Goal: Transaction & Acquisition: Purchase product/service

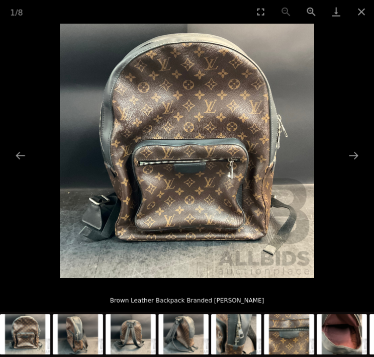
click at [132, 332] on img at bounding box center [130, 334] width 50 height 40
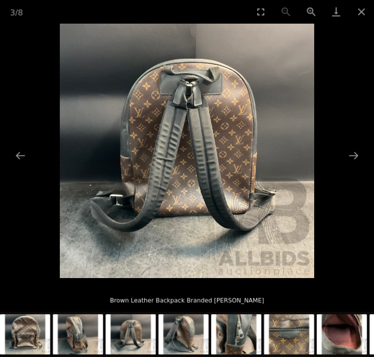
click at [40, 331] on img at bounding box center [25, 334] width 50 height 40
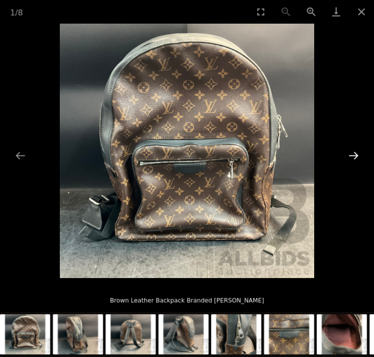
click at [357, 154] on button "Next slide" at bounding box center [353, 156] width 21 height 20
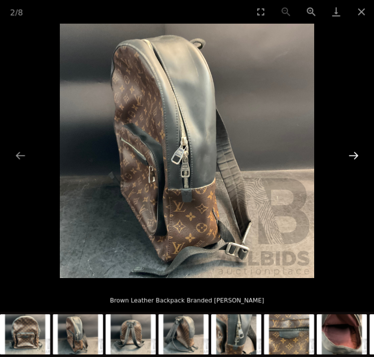
click at [357, 154] on button "Next slide" at bounding box center [353, 156] width 21 height 20
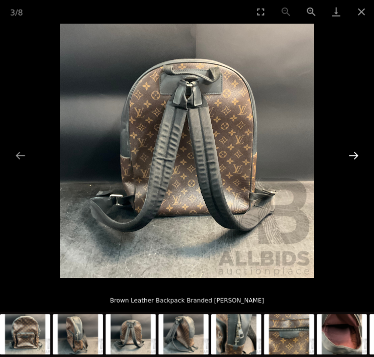
click at [357, 154] on button "Next slide" at bounding box center [353, 156] width 21 height 20
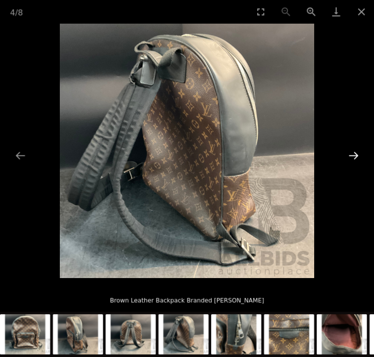
click at [357, 154] on button "Next slide" at bounding box center [353, 156] width 21 height 20
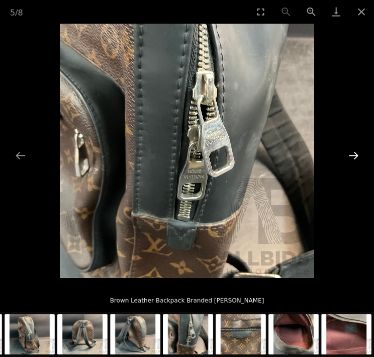
click at [357, 154] on button "Next slide" at bounding box center [353, 156] width 21 height 20
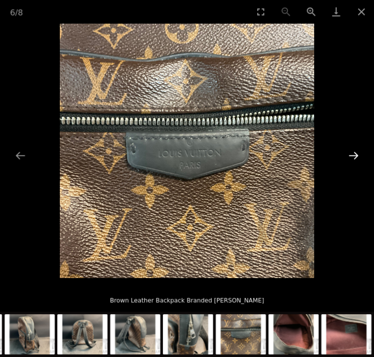
click at [357, 154] on button "Next slide" at bounding box center [353, 156] width 21 height 20
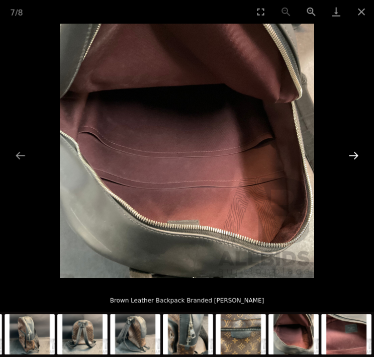
click at [357, 154] on button "Next slide" at bounding box center [353, 156] width 21 height 20
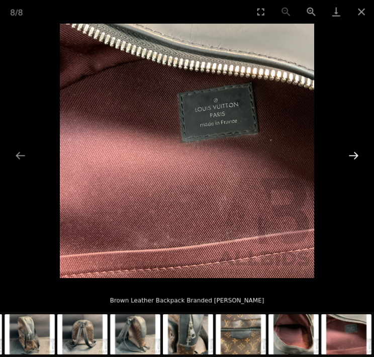
click at [357, 154] on button "Next slide" at bounding box center [353, 156] width 21 height 20
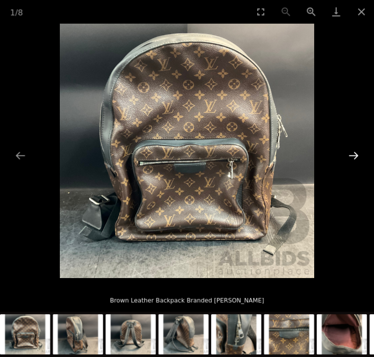
click at [357, 154] on button "Next slide" at bounding box center [353, 156] width 21 height 20
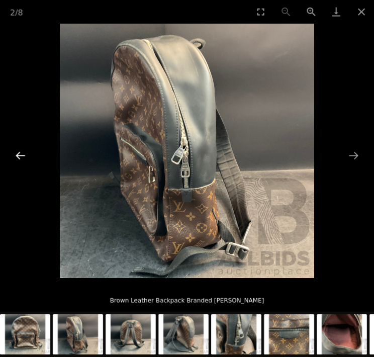
click at [20, 154] on button "Previous slide" at bounding box center [20, 156] width 21 height 20
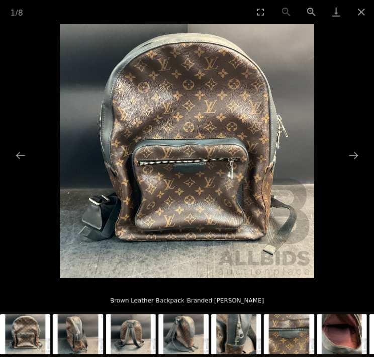
click at [208, 142] on img at bounding box center [187, 151] width 254 height 254
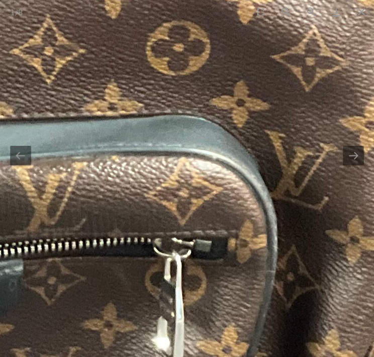
drag, startPoint x: 302, startPoint y: 224, endPoint x: 131, endPoint y: 146, distance: 188.6
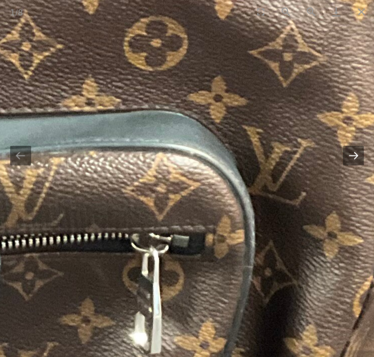
click at [360, 150] on button "Next slide" at bounding box center [353, 156] width 21 height 20
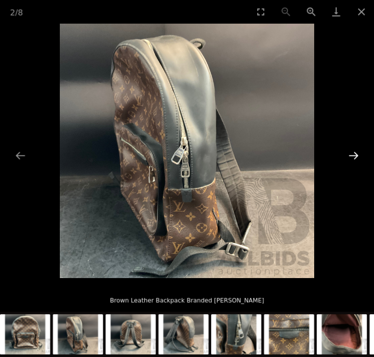
click at [356, 154] on button "Next slide" at bounding box center [353, 156] width 21 height 20
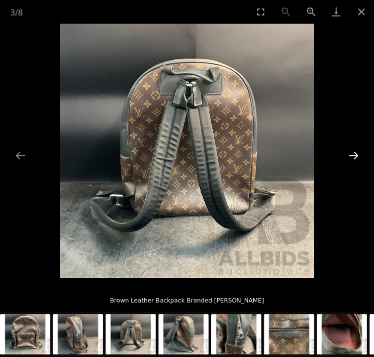
click at [356, 154] on button "Next slide" at bounding box center [353, 156] width 21 height 20
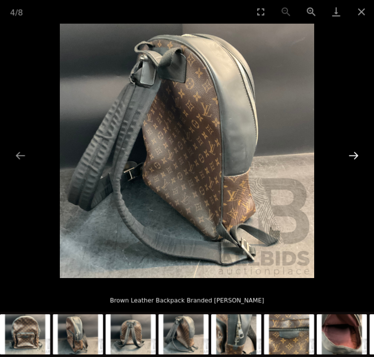
click at [356, 154] on button "Next slide" at bounding box center [353, 156] width 21 height 20
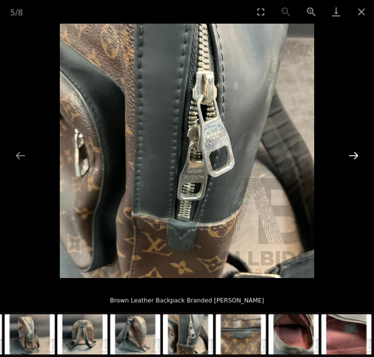
click at [356, 154] on button "Next slide" at bounding box center [353, 156] width 21 height 20
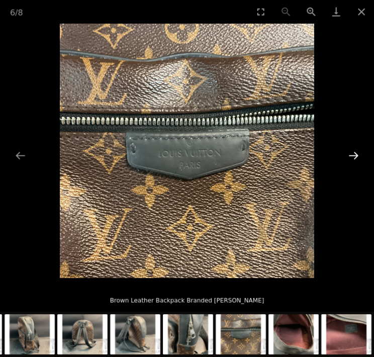
click at [356, 154] on button "Next slide" at bounding box center [353, 156] width 21 height 20
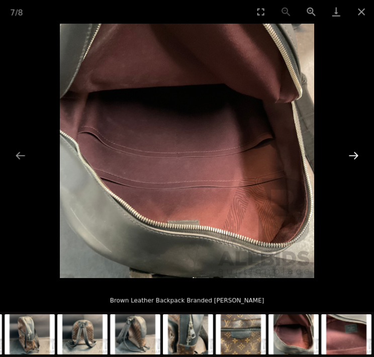
click at [356, 154] on button "Next slide" at bounding box center [353, 156] width 21 height 20
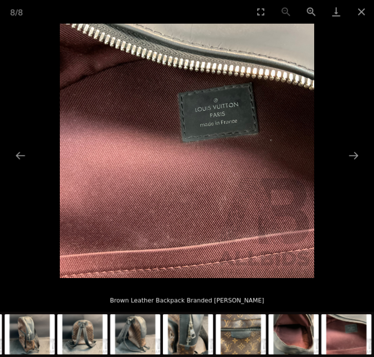
click at [239, 112] on img at bounding box center [187, 151] width 254 height 254
click at [239, 113] on img at bounding box center [187, 151] width 254 height 254
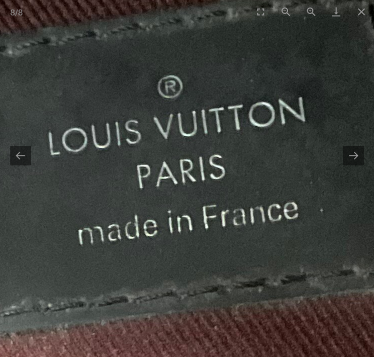
drag, startPoint x: 181, startPoint y: 143, endPoint x: 250, endPoint y: 116, distance: 74.4
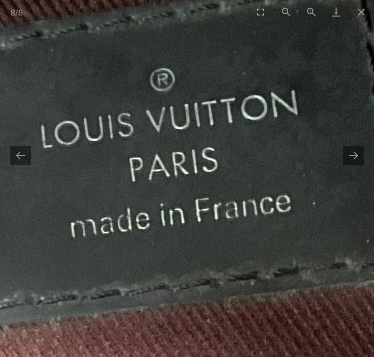
drag, startPoint x: 250, startPoint y: 116, endPoint x: 236, endPoint y: 110, distance: 15.8
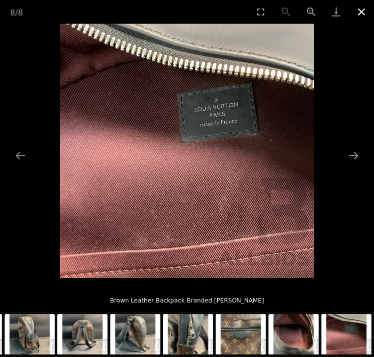
click at [361, 11] on button "Close gallery" at bounding box center [361, 12] width 25 height 24
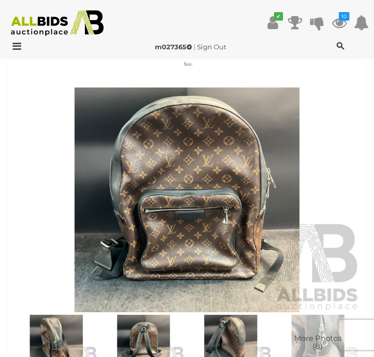
scroll to position [402, 0]
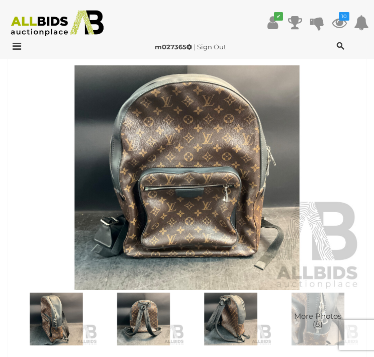
click at [322, 311] on span "More Photos (8)" at bounding box center [317, 319] width 47 height 17
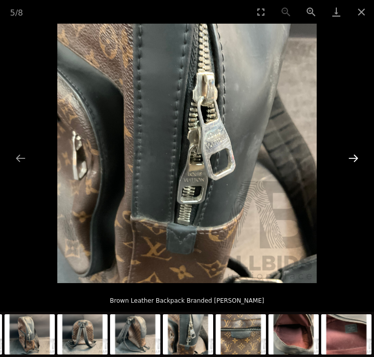
click at [350, 159] on button "Next slide" at bounding box center [353, 158] width 21 height 20
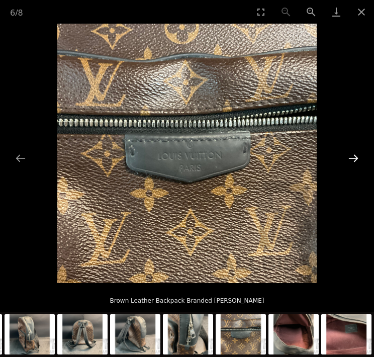
click at [350, 159] on button "Next slide" at bounding box center [353, 158] width 21 height 20
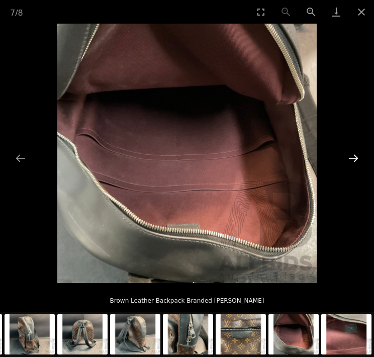
click at [350, 159] on button "Next slide" at bounding box center [353, 158] width 21 height 20
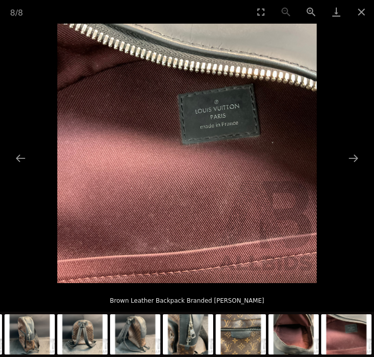
click at [219, 99] on img at bounding box center [186, 153] width 259 height 259
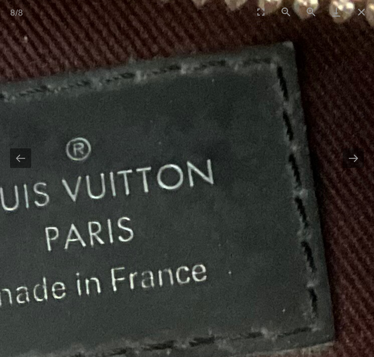
drag, startPoint x: 258, startPoint y: 137, endPoint x: 149, endPoint y: 113, distance: 112.2
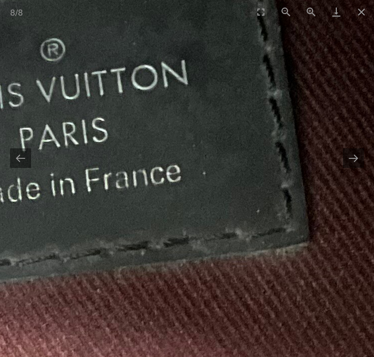
drag, startPoint x: 198, startPoint y: 211, endPoint x: 340, endPoint y: 118, distance: 169.9
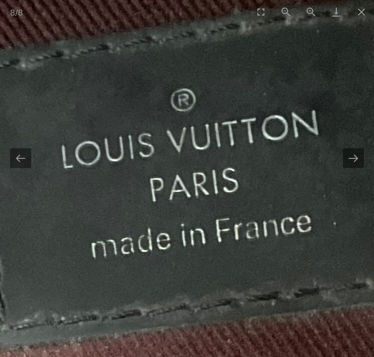
drag, startPoint x: 159, startPoint y: 133, endPoint x: 114, endPoint y: 194, distance: 76.8
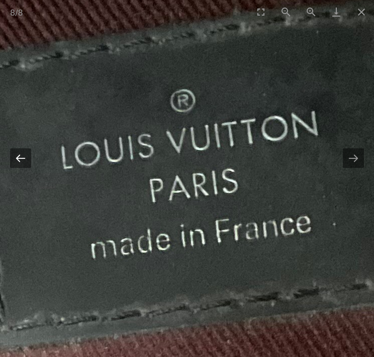
click at [28, 156] on button "Previous slide" at bounding box center [20, 158] width 21 height 20
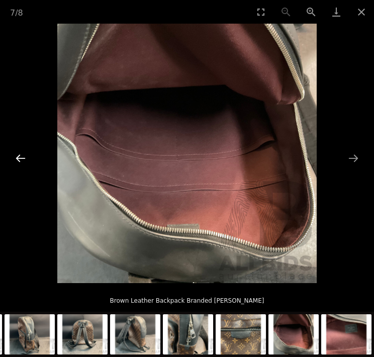
click at [28, 156] on button "Previous slide" at bounding box center [20, 158] width 21 height 20
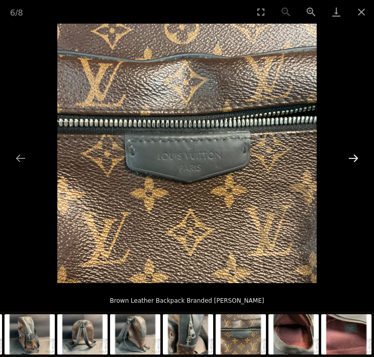
click at [346, 157] on button "Next slide" at bounding box center [353, 158] width 21 height 20
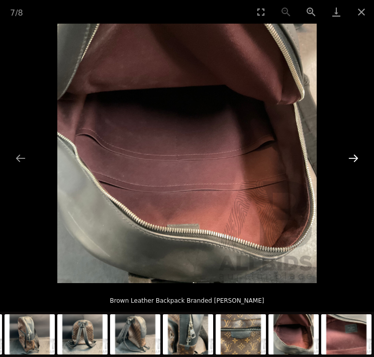
click at [350, 156] on button "Next slide" at bounding box center [353, 158] width 21 height 20
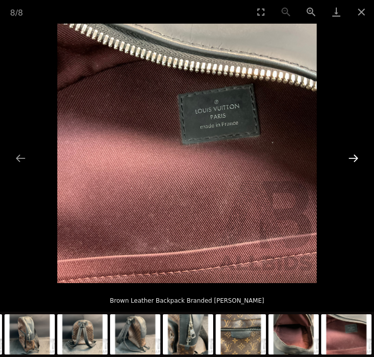
click at [353, 153] on button "Next slide" at bounding box center [353, 158] width 21 height 20
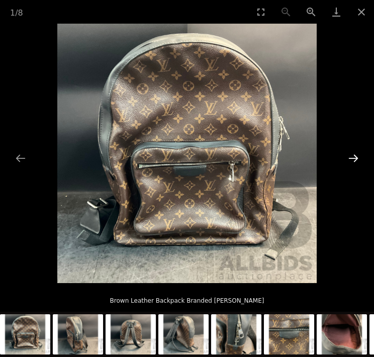
click at [354, 152] on button "Next slide" at bounding box center [353, 158] width 21 height 20
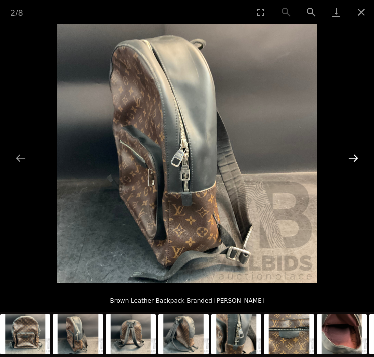
click at [354, 152] on button "Next slide" at bounding box center [353, 158] width 21 height 20
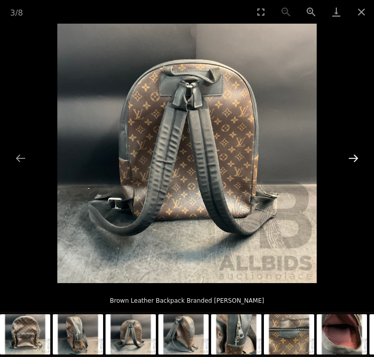
click at [354, 152] on button "Next slide" at bounding box center [353, 158] width 21 height 20
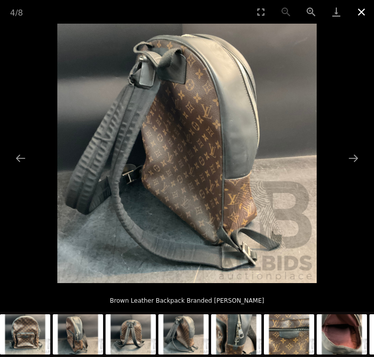
click at [359, 14] on button "Close gallery" at bounding box center [361, 12] width 25 height 24
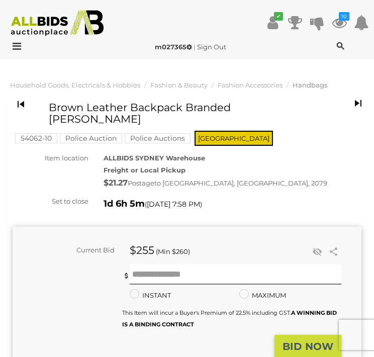
click at [96, 22] on img at bounding box center [57, 23] width 103 height 26
